Goal: Task Accomplishment & Management: Manage account settings

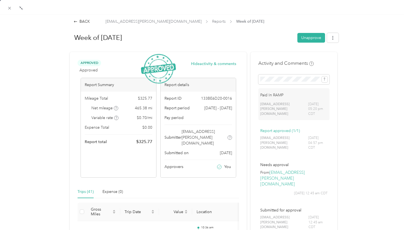
scroll to position [124, 0]
click at [83, 22] on div "BACK" at bounding box center [82, 22] width 16 height 6
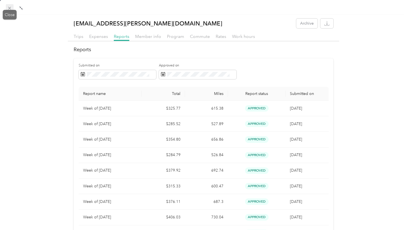
click at [7, 8] on span at bounding box center [10, 8] width 8 height 8
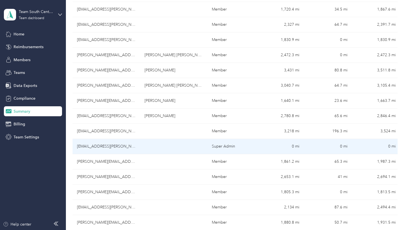
scroll to position [232, 0]
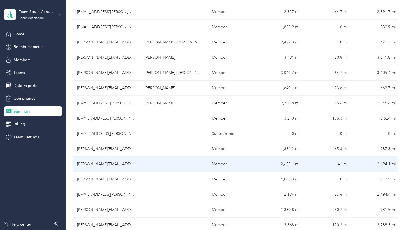
click at [98, 167] on td "[PERSON_NAME][EMAIL_ADDRESS][DOMAIN_NAME]" at bounding box center [107, 164] width 68 height 15
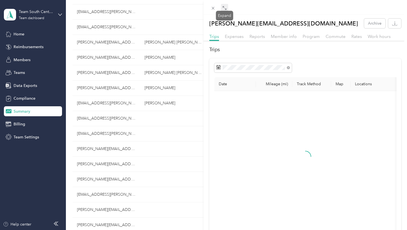
click at [225, 9] on icon at bounding box center [225, 8] width 4 height 4
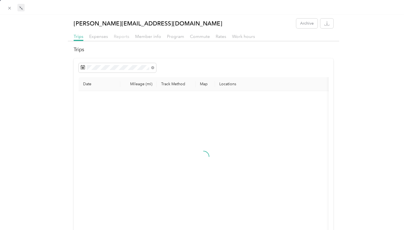
click at [120, 36] on span "Reports" at bounding box center [122, 36] width 16 height 5
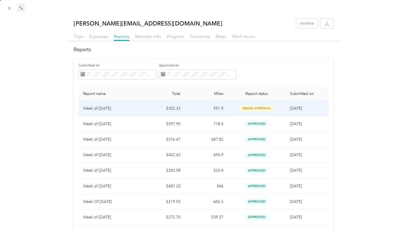
click at [143, 111] on td "$302.33" at bounding box center [163, 109] width 43 height 16
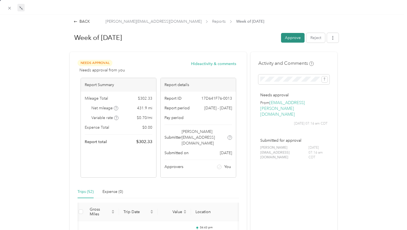
click at [290, 41] on button "Approve" at bounding box center [293, 38] width 24 height 10
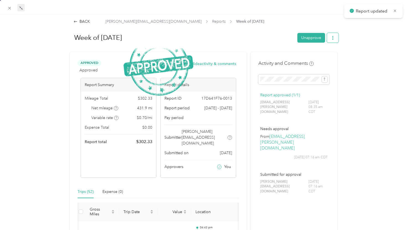
click at [334, 41] on button "button" at bounding box center [333, 38] width 12 height 10
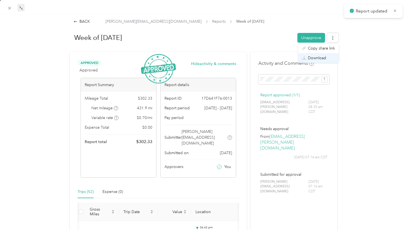
click at [323, 58] on span "Download" at bounding box center [317, 58] width 18 height 6
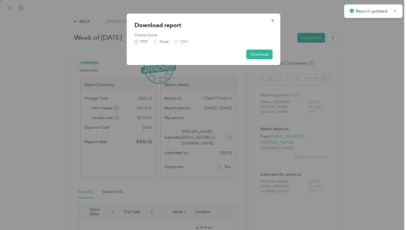
click at [143, 40] on label "PDF" at bounding box center [141, 42] width 13 height 4
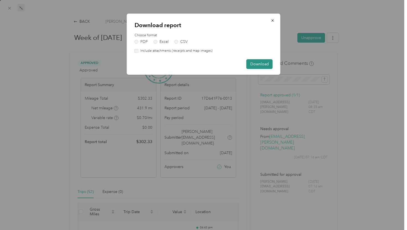
click at [258, 63] on button "Download" at bounding box center [260, 64] width 26 height 10
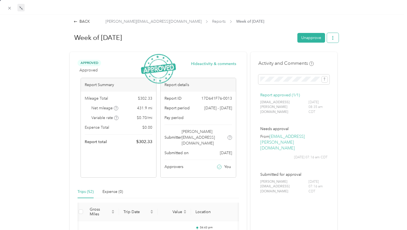
click at [333, 35] on button "button" at bounding box center [333, 38] width 12 height 10
click at [315, 61] on li "Download" at bounding box center [319, 58] width 41 height 10
click at [328, 59] on div "Download" at bounding box center [318, 58] width 33 height 6
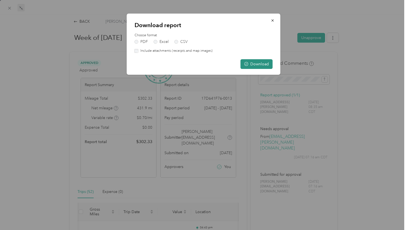
click at [255, 66] on button "Download" at bounding box center [257, 64] width 32 height 10
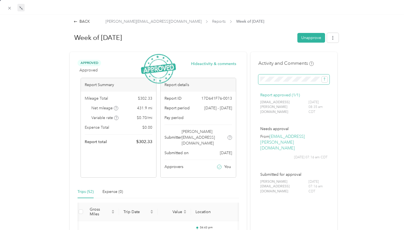
click at [283, 75] on span at bounding box center [294, 80] width 71 height 10
click at [281, 82] on span at bounding box center [294, 80] width 71 height 10
click at [325, 81] on icon "submit" at bounding box center [325, 79] width 4 height 4
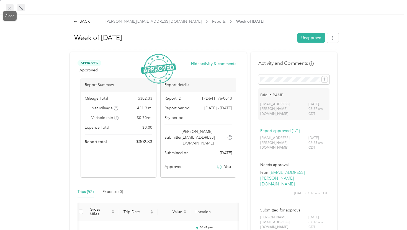
click at [8, 9] on icon at bounding box center [9, 8] width 5 height 5
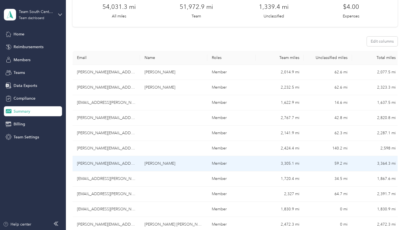
scroll to position [48, 0]
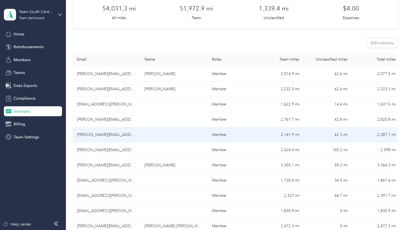
click at [107, 135] on td "[PERSON_NAME][EMAIL_ADDRESS][PERSON_NAME][DOMAIN_NAME]" at bounding box center [107, 135] width 68 height 15
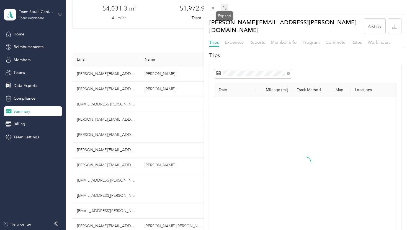
click at [225, 9] on icon at bounding box center [225, 8] width 4 height 4
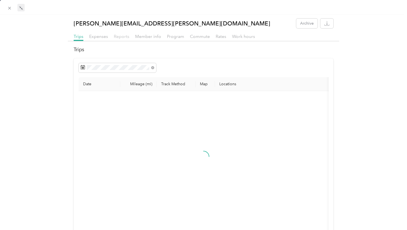
click at [121, 37] on span "Reports" at bounding box center [122, 36] width 16 height 5
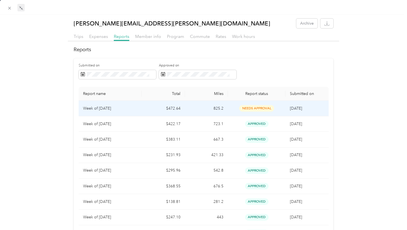
click at [159, 109] on td "$472.64" at bounding box center [163, 109] width 43 height 16
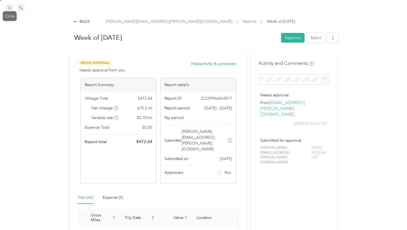
click at [9, 7] on icon at bounding box center [9, 8] width 5 height 5
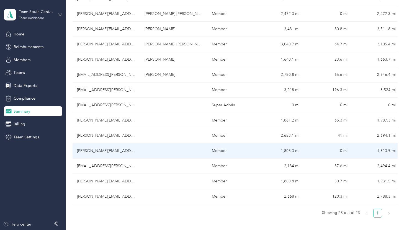
scroll to position [278, 0]
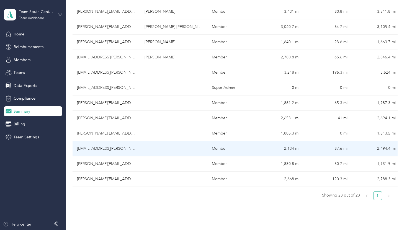
click at [101, 148] on td "[EMAIL_ADDRESS][PERSON_NAME][DOMAIN_NAME]" at bounding box center [107, 148] width 68 height 15
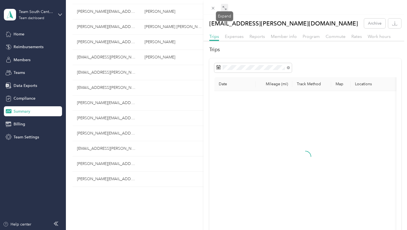
click at [224, 6] on icon at bounding box center [224, 7] width 2 height 2
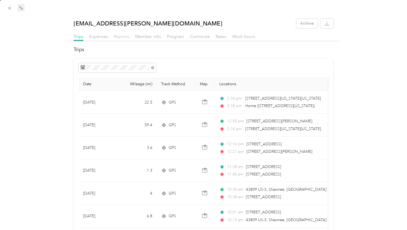
click at [119, 35] on span "Reports" at bounding box center [122, 36] width 16 height 5
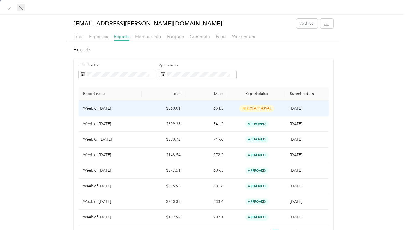
click at [134, 109] on p "Week of [DATE]" at bounding box center [110, 109] width 54 height 6
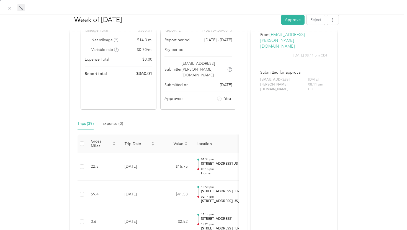
scroll to position [78, 0]
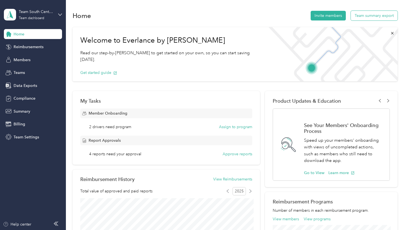
click at [390, 16] on button "Team summary export" at bounding box center [374, 16] width 47 height 10
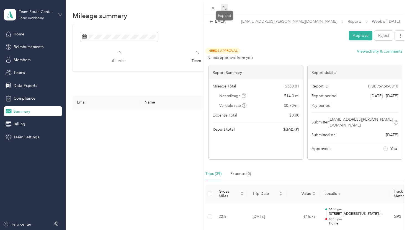
drag, startPoint x: 228, startPoint y: 11, endPoint x: 224, endPoint y: 10, distance: 3.9
click at [224, 10] on span at bounding box center [224, 8] width 7 height 8
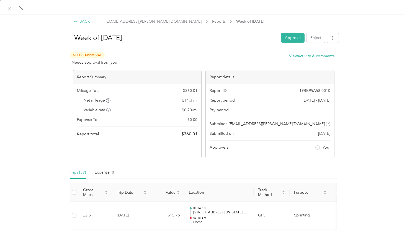
click at [80, 20] on div "BACK" at bounding box center [82, 22] width 16 height 6
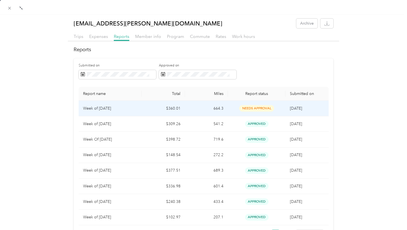
click at [175, 108] on td "$360.01" at bounding box center [163, 109] width 43 height 16
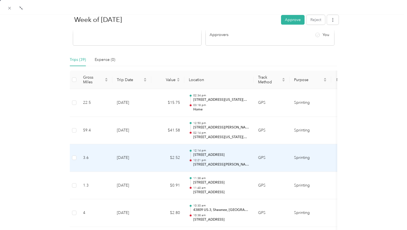
scroll to position [112, 0]
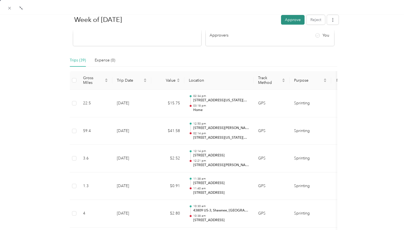
click at [294, 22] on button "Approve" at bounding box center [293, 20] width 24 height 10
click at [333, 21] on icon "button" at bounding box center [333, 20] width 4 height 4
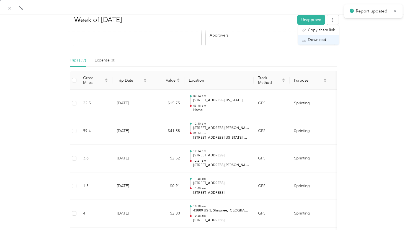
click at [317, 40] on span "Download" at bounding box center [317, 40] width 18 height 6
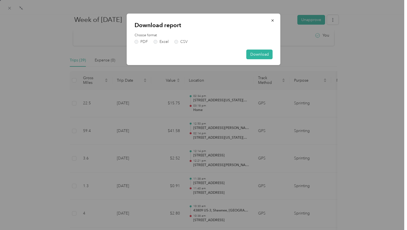
click at [145, 44] on div "Download report Choose format PDF Excel CSV Download" at bounding box center [204, 40] width 154 height 52
click at [144, 43] on label "PDF" at bounding box center [141, 42] width 13 height 4
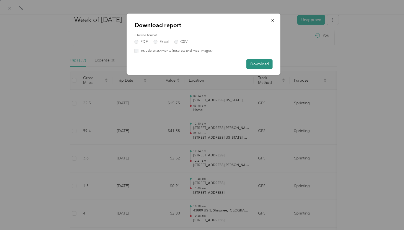
click at [252, 63] on button "Download" at bounding box center [260, 64] width 26 height 10
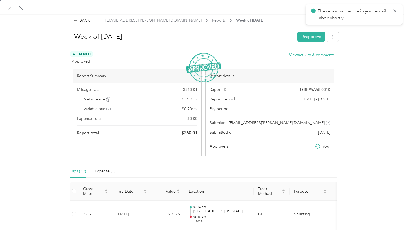
scroll to position [0, 0]
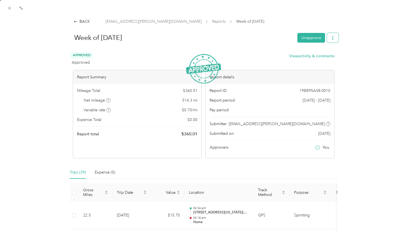
click at [333, 40] on button "button" at bounding box center [333, 38] width 12 height 10
click at [321, 61] on span "Download" at bounding box center [317, 58] width 18 height 6
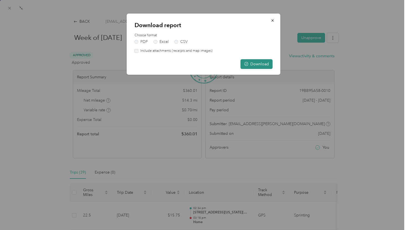
click at [256, 67] on button "Download" at bounding box center [257, 64] width 32 height 10
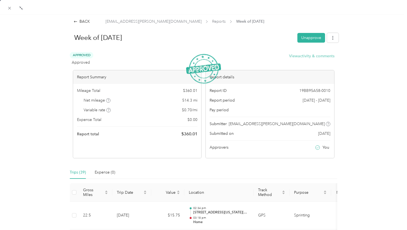
click at [310, 55] on button "View activity & comments" at bounding box center [311, 56] width 45 height 6
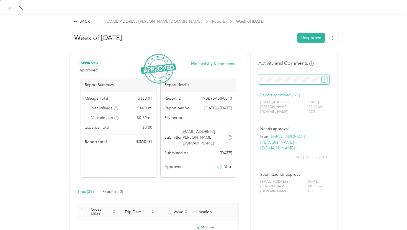
click at [326, 80] on icon "submit" at bounding box center [325, 79] width 4 height 4
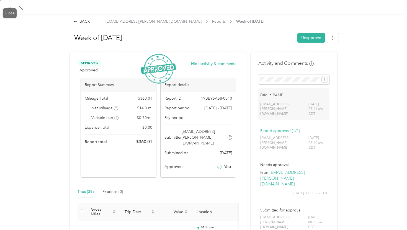
click at [11, 10] on icon at bounding box center [9, 8] width 5 height 5
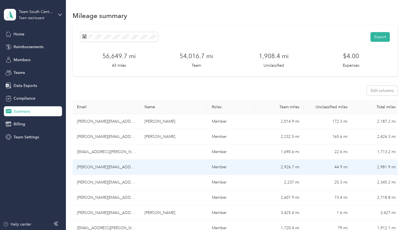
click at [100, 168] on td "[PERSON_NAME][EMAIL_ADDRESS][PERSON_NAME][DOMAIN_NAME]" at bounding box center [107, 167] width 68 height 15
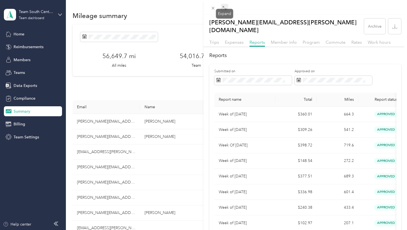
click at [226, 8] on icon at bounding box center [225, 8] width 4 height 4
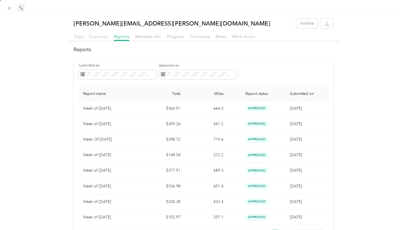
click at [97, 38] on span "Expenses" at bounding box center [98, 36] width 19 height 5
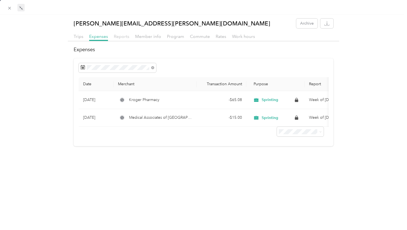
click at [120, 37] on span "Reports" at bounding box center [122, 36] width 16 height 5
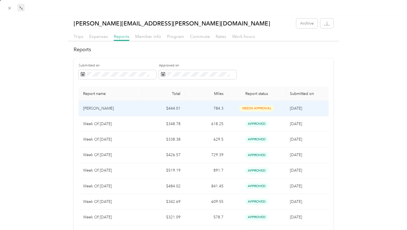
click at [152, 109] on td "$444.01" at bounding box center [163, 109] width 43 height 16
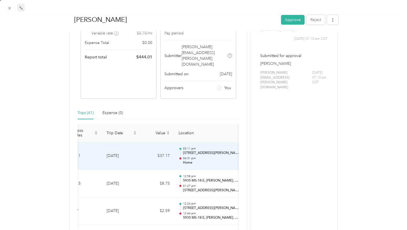
scroll to position [0, 15]
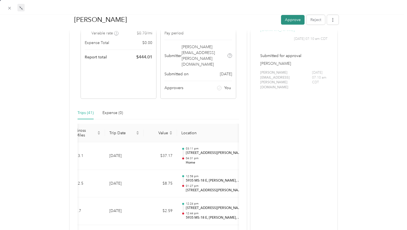
click at [293, 22] on button "Approve" at bounding box center [293, 20] width 24 height 10
click at [333, 19] on icon "button" at bounding box center [333, 20] width 4 height 4
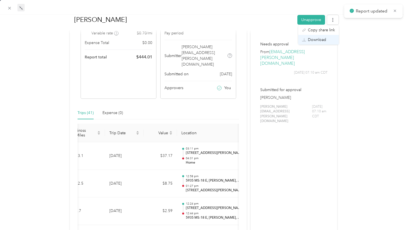
click at [318, 44] on li "Download" at bounding box center [319, 40] width 41 height 10
click at [312, 42] on span "Download" at bounding box center [317, 40] width 18 height 6
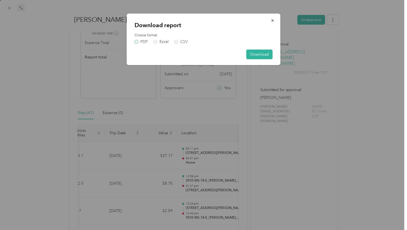
click at [145, 40] on label "PDF" at bounding box center [141, 42] width 13 height 4
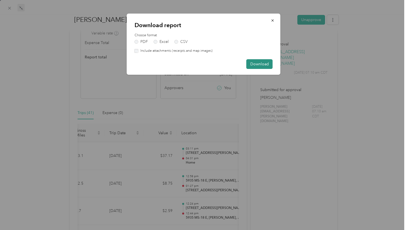
click at [255, 66] on button "Download" at bounding box center [260, 64] width 26 height 10
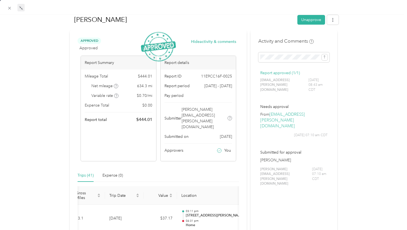
scroll to position [0, 0]
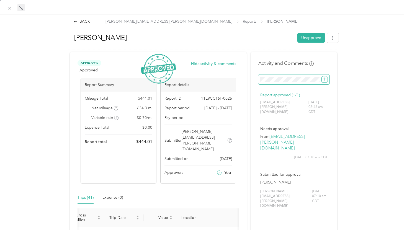
click at [323, 80] on icon "submit" at bounding box center [325, 79] width 4 height 4
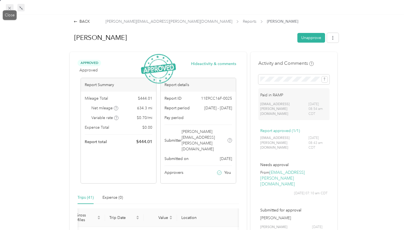
click at [6, 8] on span at bounding box center [10, 8] width 8 height 8
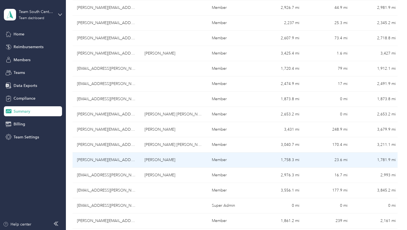
scroll to position [160, 0]
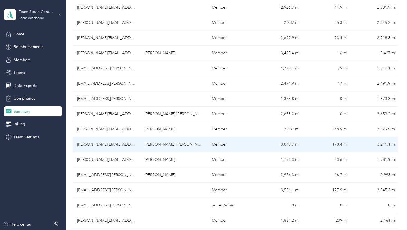
click at [104, 146] on td "[PERSON_NAME][EMAIL_ADDRESS][DOMAIN_NAME]" at bounding box center [107, 144] width 68 height 15
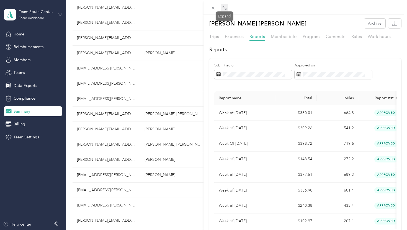
click at [223, 9] on icon at bounding box center [225, 8] width 4 height 4
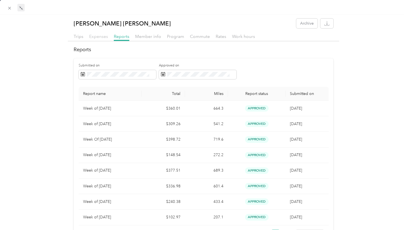
click at [108, 38] on span "Expenses" at bounding box center [98, 36] width 19 height 5
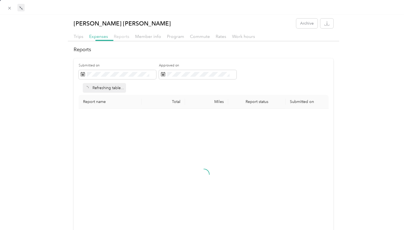
click at [115, 38] on span "Reports" at bounding box center [122, 36] width 16 height 5
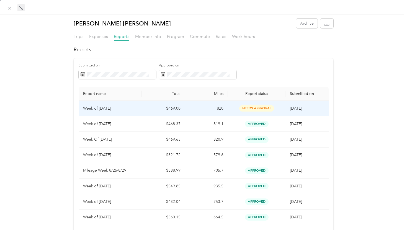
click at [159, 106] on td "$469.00" at bounding box center [163, 109] width 43 height 16
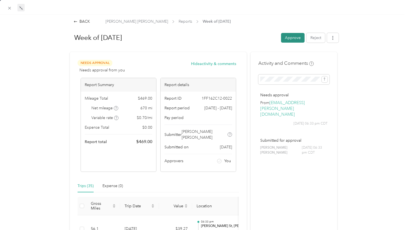
click at [291, 37] on button "Approve" at bounding box center [293, 38] width 24 height 10
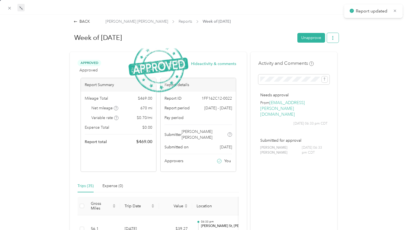
click at [334, 36] on icon "button" at bounding box center [333, 38] width 4 height 4
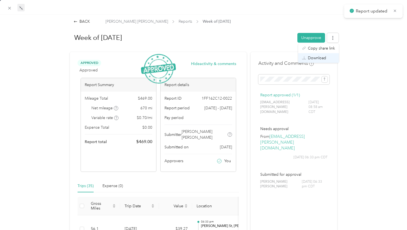
click at [311, 57] on span "Download" at bounding box center [317, 58] width 18 height 6
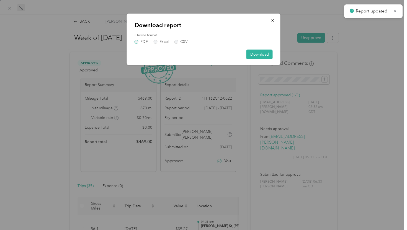
click at [139, 42] on label "PDF" at bounding box center [141, 42] width 13 height 4
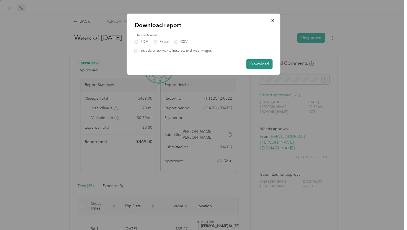
click at [252, 63] on button "Download" at bounding box center [260, 64] width 26 height 10
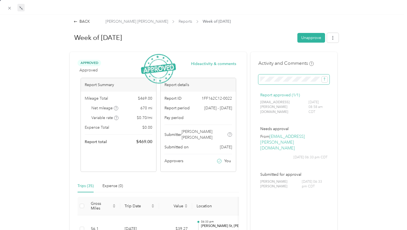
click at [326, 83] on span at bounding box center [294, 80] width 71 height 10
click at [325, 79] on icon "submit" at bounding box center [325, 79] width 4 height 4
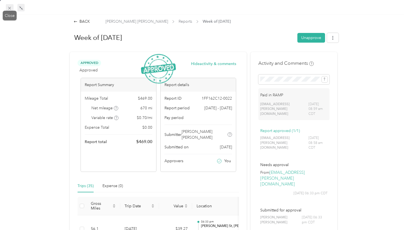
click at [11, 7] on icon at bounding box center [9, 8] width 5 height 5
